Goal: Find specific page/section: Find specific page/section

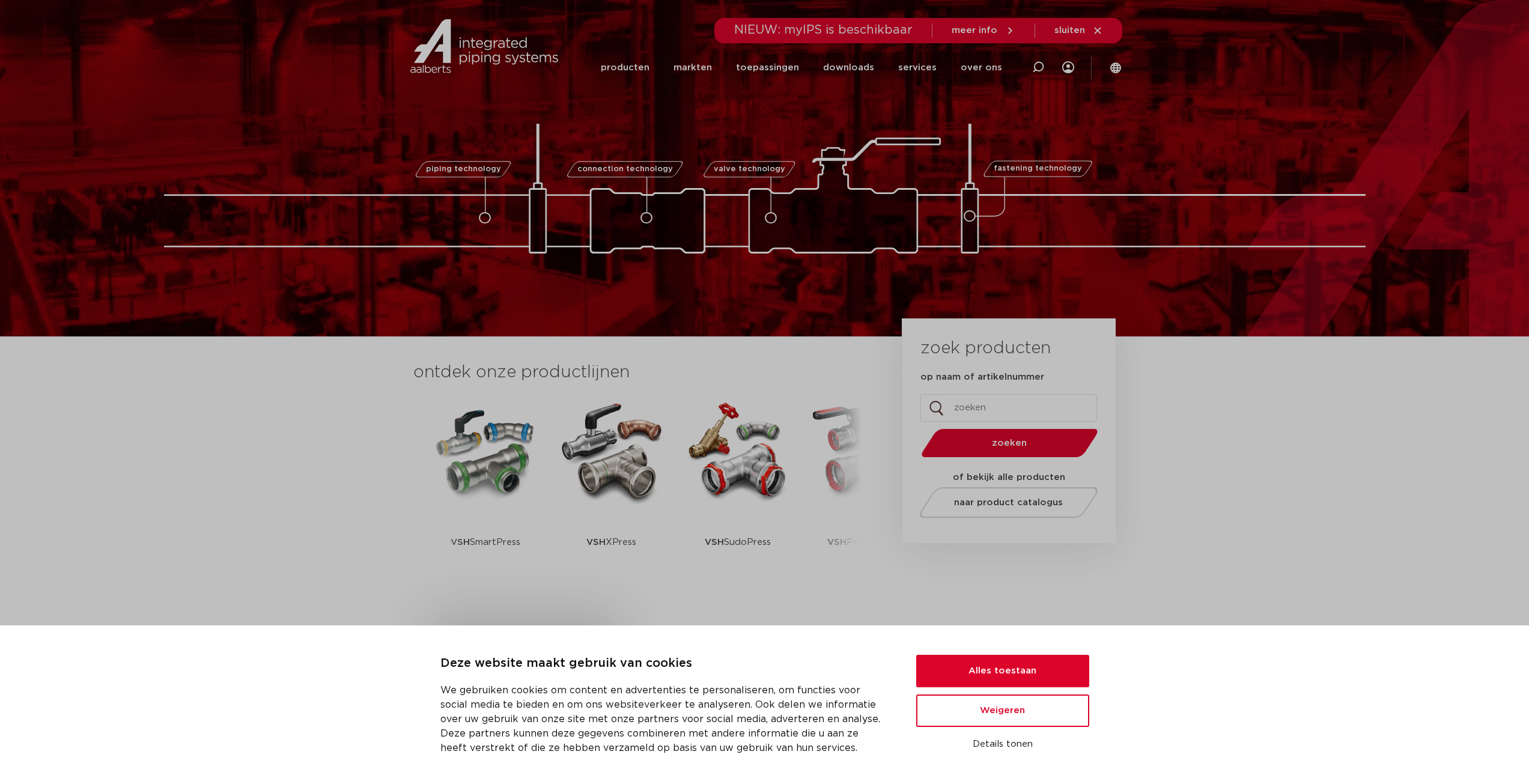
click at [1013, 647] on div "Deze website maakt gebruik van cookies We gebruiken cookies om content en adver…" at bounding box center [764, 704] width 1529 height 159
click at [1022, 669] on button "Alles toestaan" at bounding box center [1003, 671] width 173 height 32
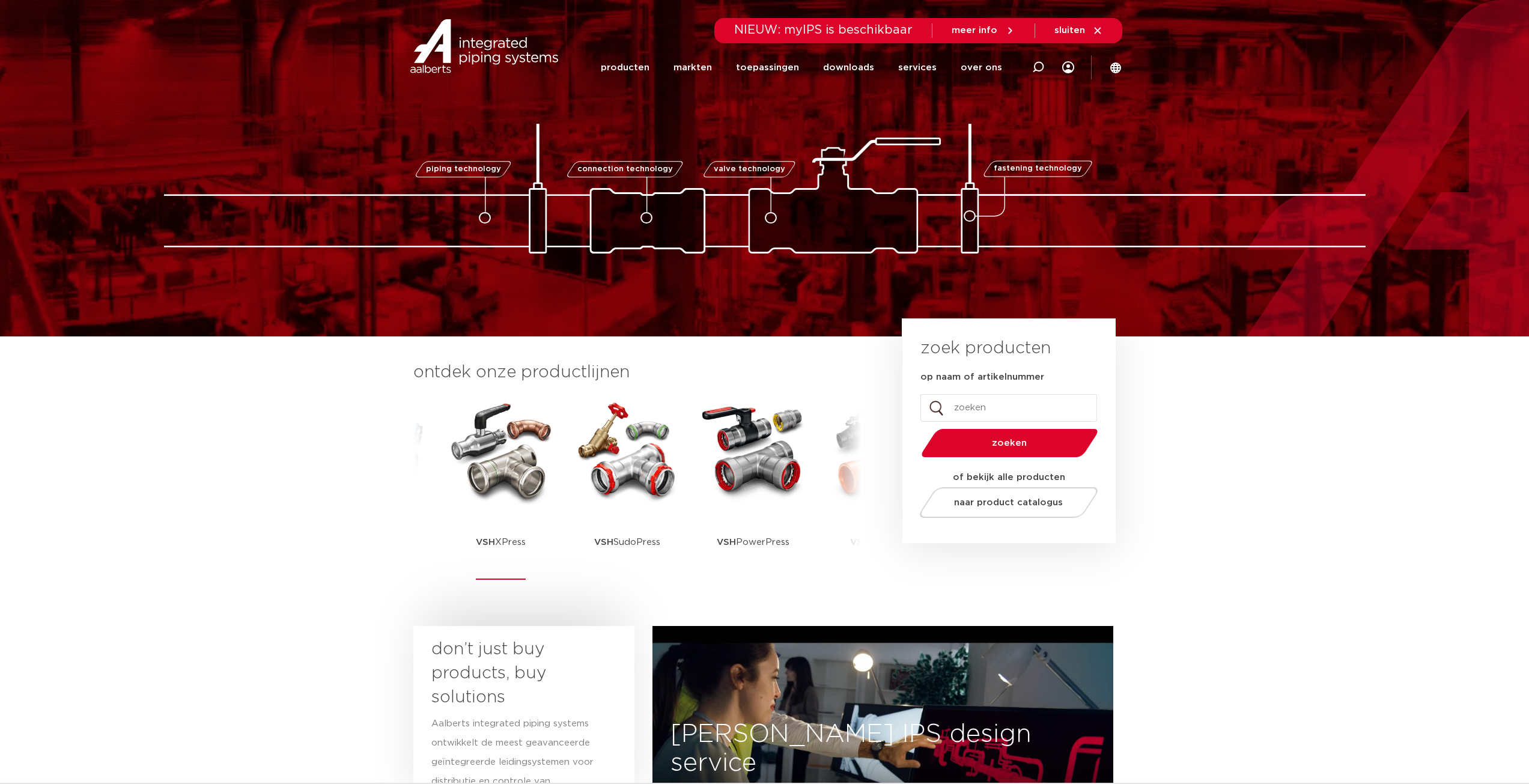
click at [493, 437] on img at bounding box center [501, 451] width 108 height 108
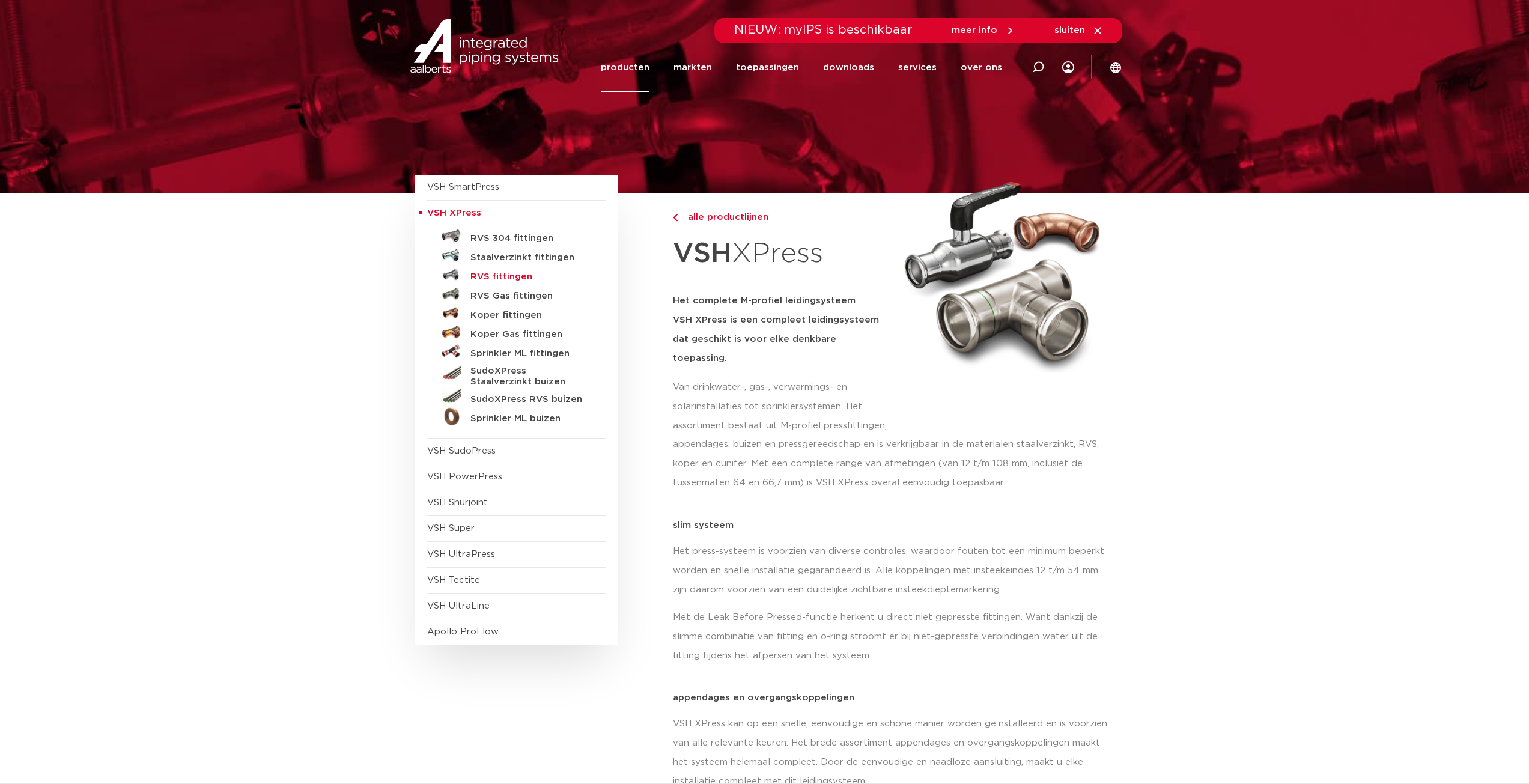
click at [499, 272] on h5 "RVS fittingen" at bounding box center [529, 276] width 119 height 11
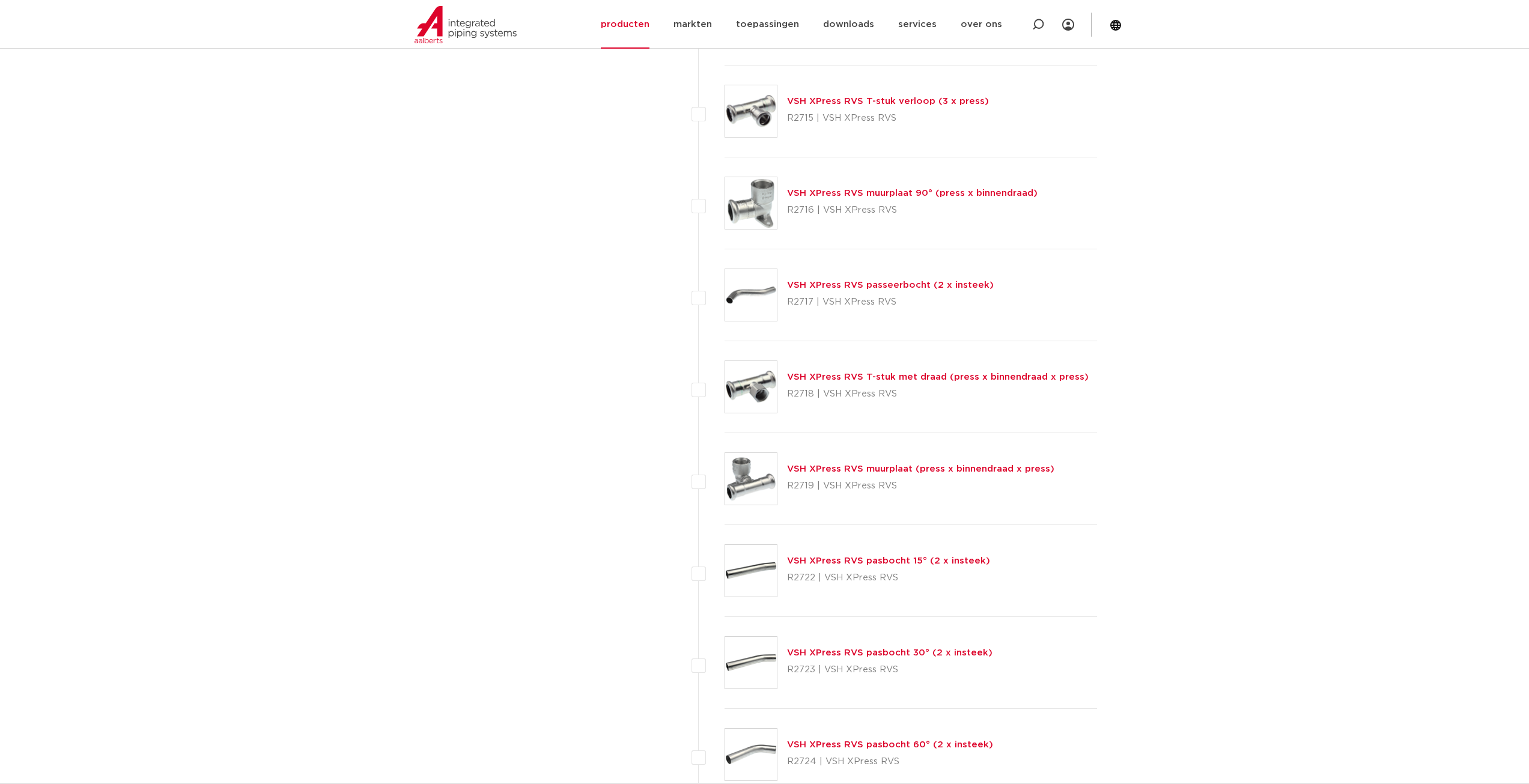
scroll to position [1276, 0]
